Goal: Navigation & Orientation: Find specific page/section

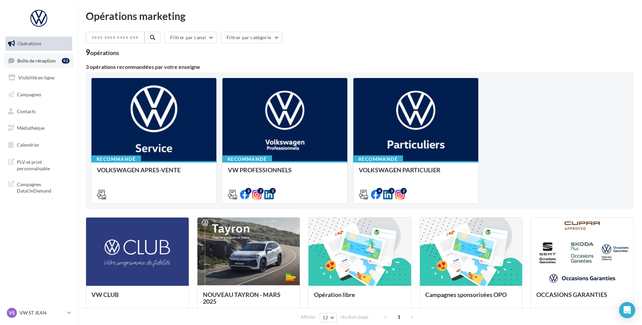
click at [52, 67] on link "Boîte de réception 92" at bounding box center [39, 60] width 70 height 15
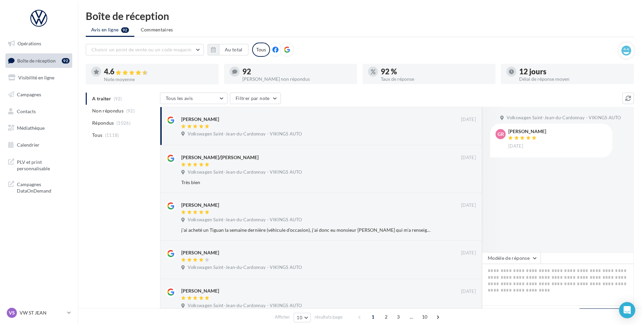
click at [40, 319] on div "VS VW ST JEAN vw-stj-vau" at bounding box center [38, 312] width 67 height 13
click at [37, 315] on p "VW ST JEAN" at bounding box center [42, 312] width 45 height 7
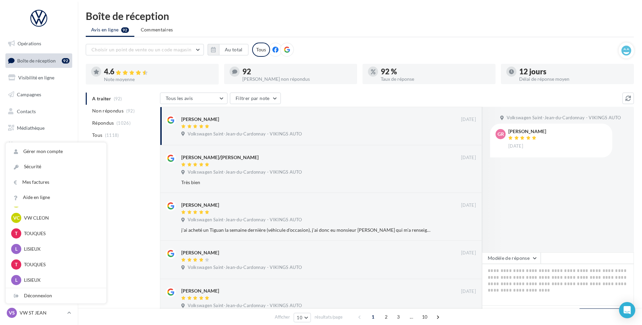
scroll to position [150, 0]
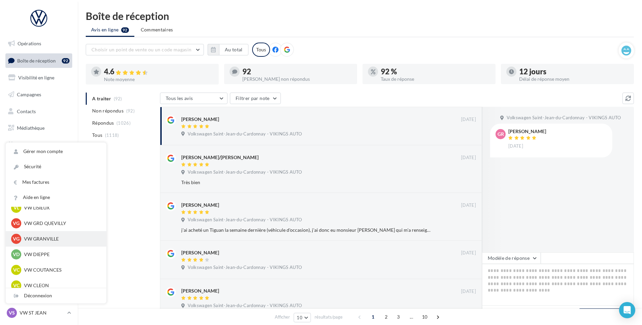
click at [61, 245] on div "VG VW GRANVILLE vw-gra-vau" at bounding box center [56, 239] width 101 height 16
click at [61, 241] on p "VW GRANVILLE" at bounding box center [61, 238] width 74 height 7
